Goal: Transaction & Acquisition: Subscribe to service/newsletter

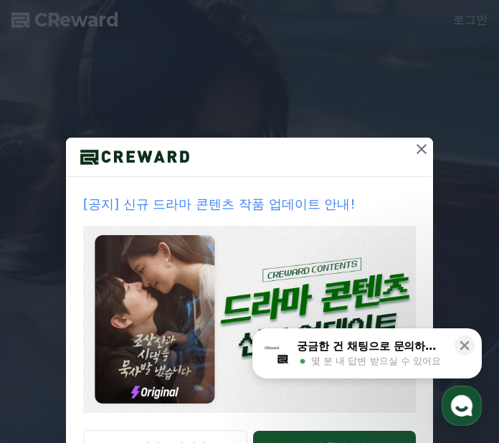
click at [415, 146] on icon at bounding box center [421, 149] width 17 height 17
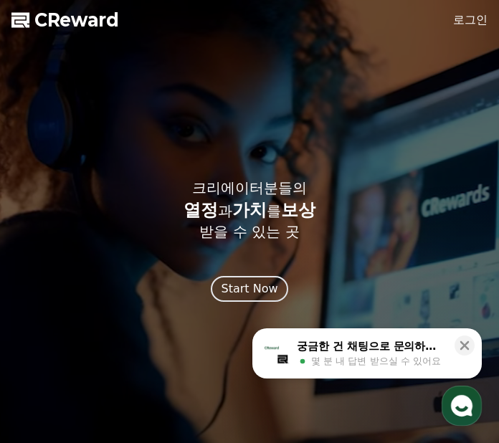
click at [480, 21] on link "로그인" at bounding box center [470, 19] width 34 height 17
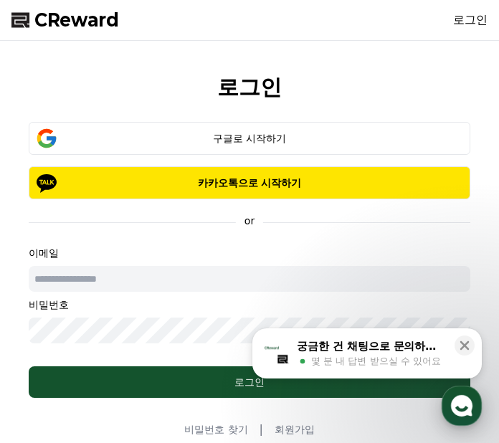
click at [468, 410] on use "button" at bounding box center [462, 406] width 22 height 22
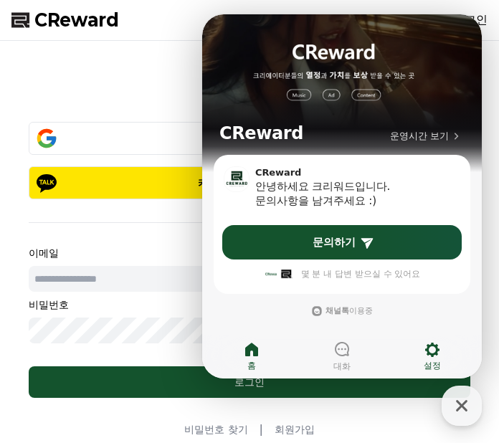
click at [427, 356] on icon at bounding box center [432, 349] width 17 height 17
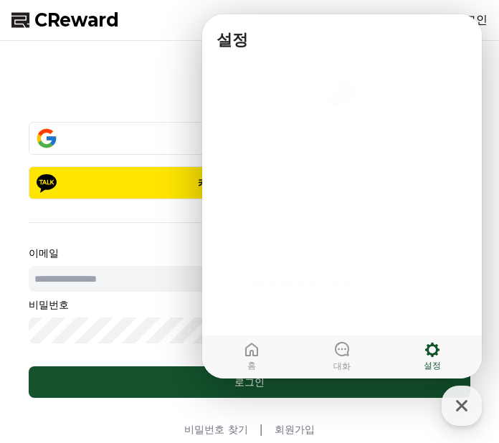
click at [122, 103] on div "로그인 구글로 시작하기 카카오톡으로 시작하기 or 이메일 비밀번호 로그인 비밀번호 찾기 | 회원가입" at bounding box center [249, 257] width 499 height 432
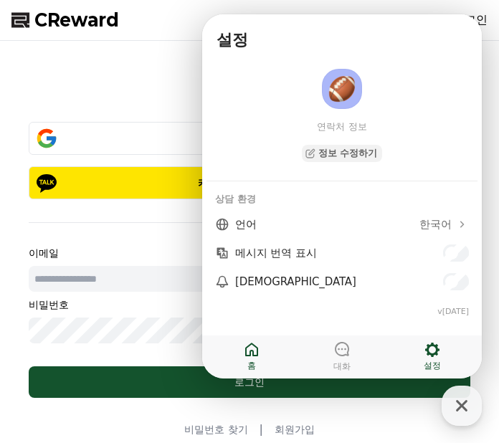
click at [242, 345] on link "홈" at bounding box center [252, 357] width 90 height 36
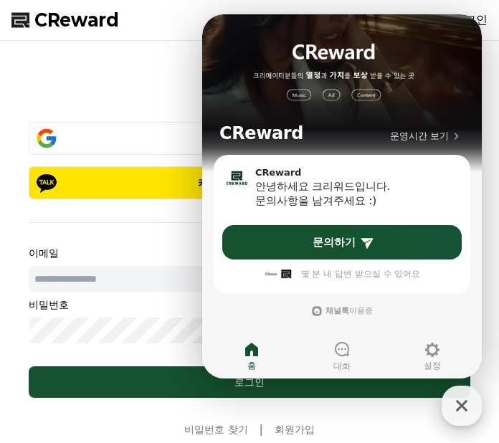
click at [467, 400] on icon "button" at bounding box center [462, 406] width 26 height 26
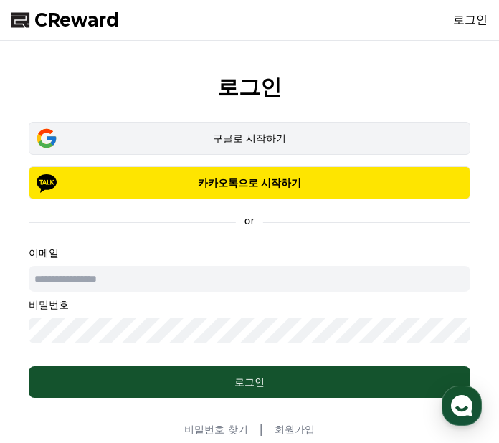
click at [246, 141] on div "구글로 시작하기" at bounding box center [249, 138] width 400 height 14
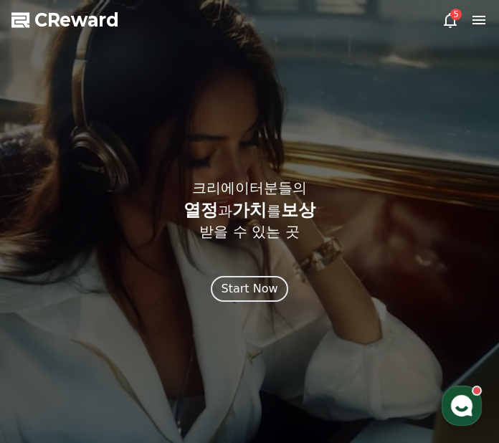
click at [482, 22] on icon at bounding box center [479, 19] width 17 height 17
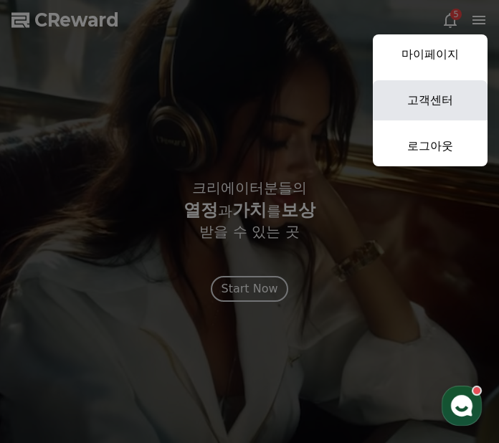
click at [426, 99] on link "고객센터" at bounding box center [430, 100] width 115 height 40
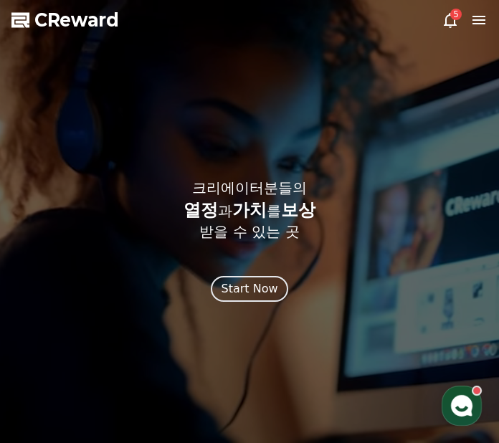
click at [488, 24] on div at bounding box center [249, 221] width 499 height 443
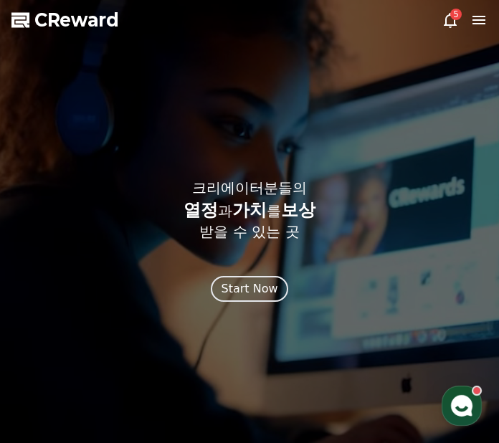
click at [479, 16] on icon at bounding box center [479, 20] width 13 height 9
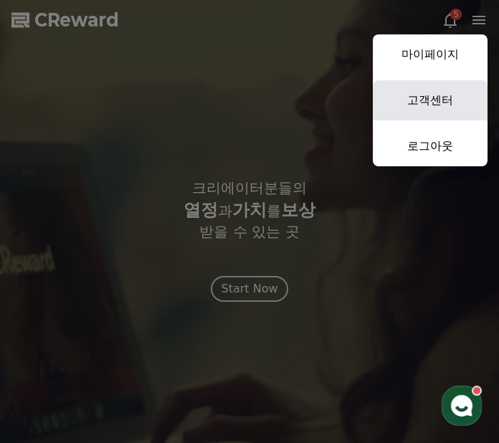
click at [442, 98] on link "고객센터" at bounding box center [430, 100] width 115 height 40
